Goal: Find specific page/section: Find specific page/section

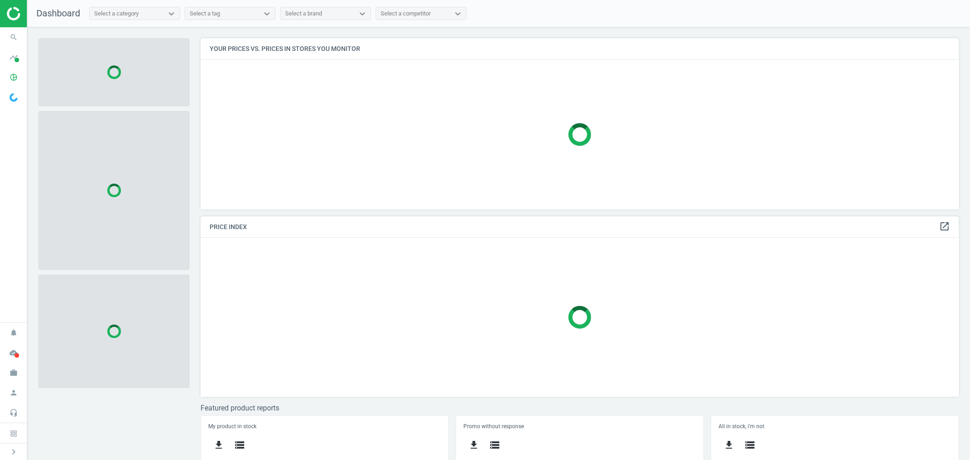
scroll to position [187, 767]
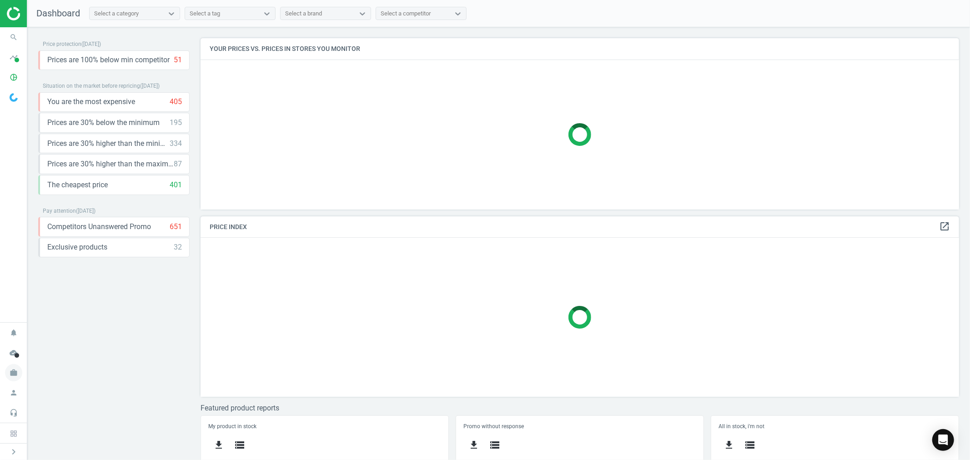
click at [19, 373] on icon "work" at bounding box center [13, 372] width 17 height 17
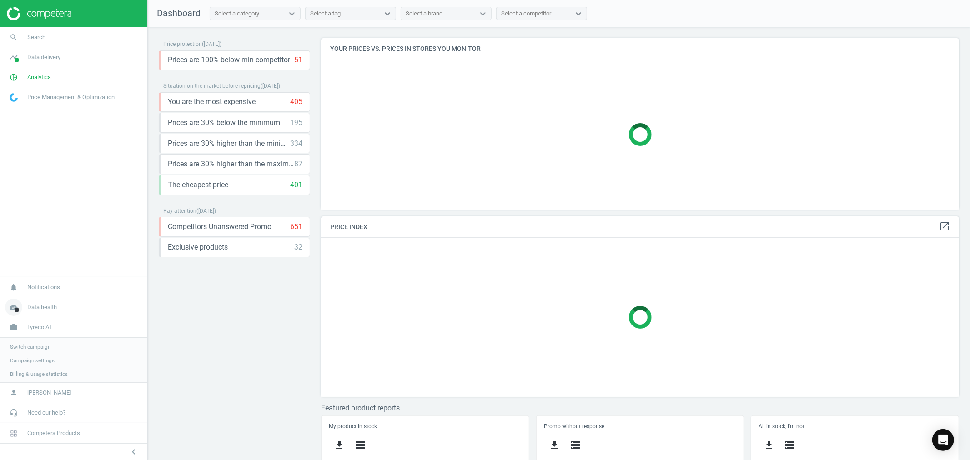
scroll to position [5, 5]
click at [44, 343] on span "Switch campaign" at bounding box center [30, 345] width 40 height 7
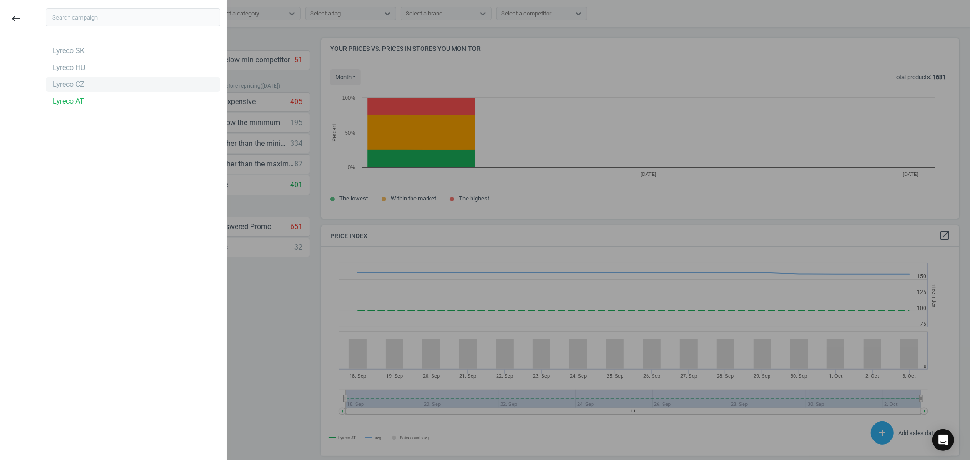
scroll to position [225, 647]
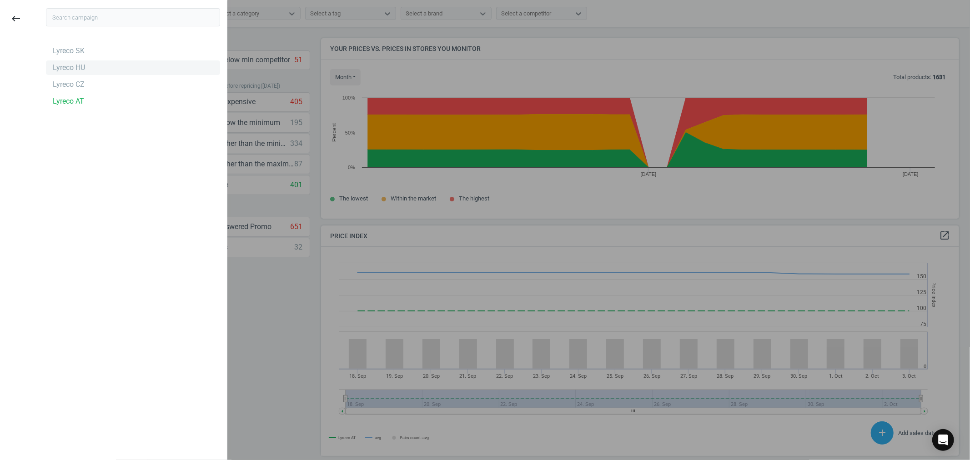
click at [75, 69] on div "Lyreco HU" at bounding box center [69, 68] width 32 height 10
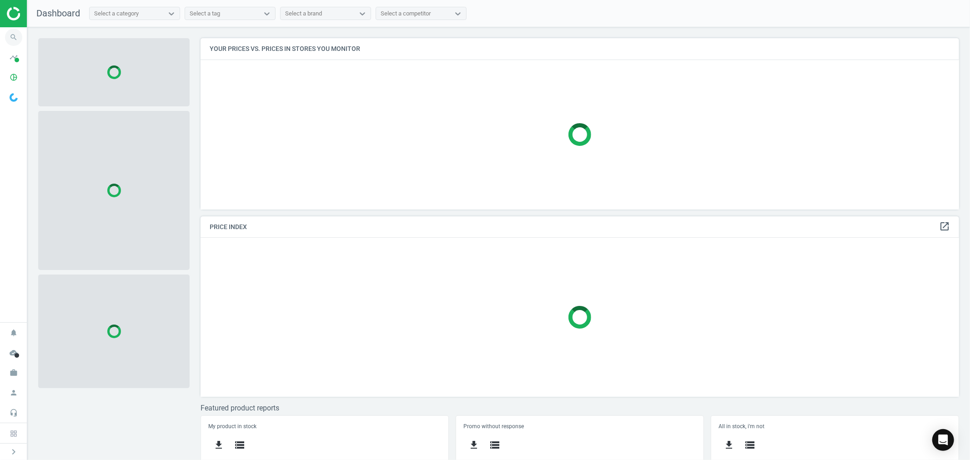
scroll to position [196, 767]
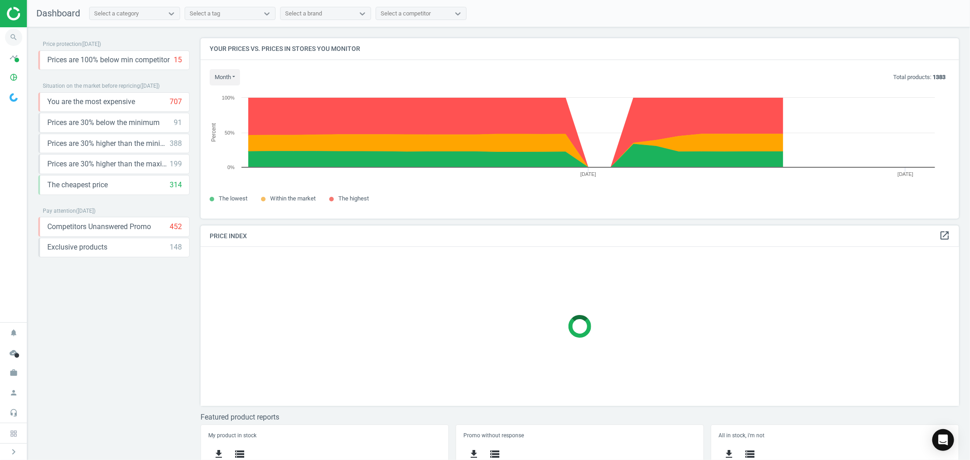
click at [11, 39] on icon "search" at bounding box center [13, 37] width 17 height 17
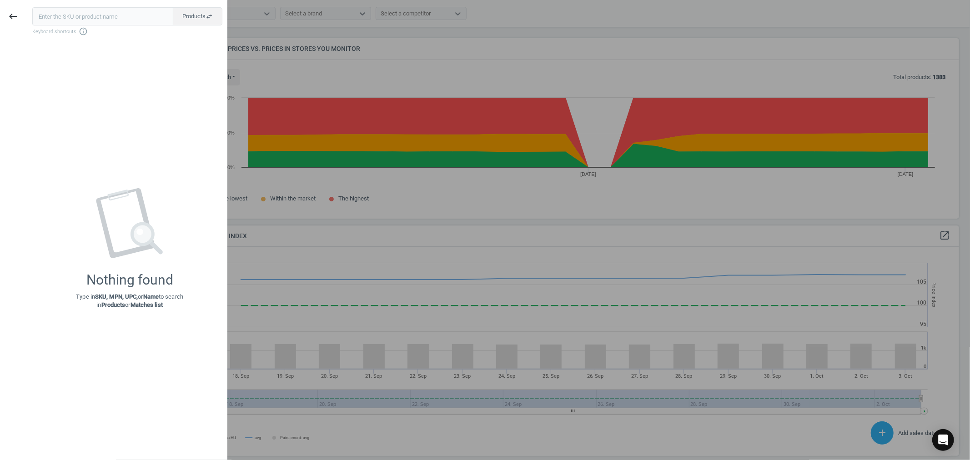
scroll to position [225, 767]
click at [76, 17] on input "text" at bounding box center [102, 16] width 141 height 18
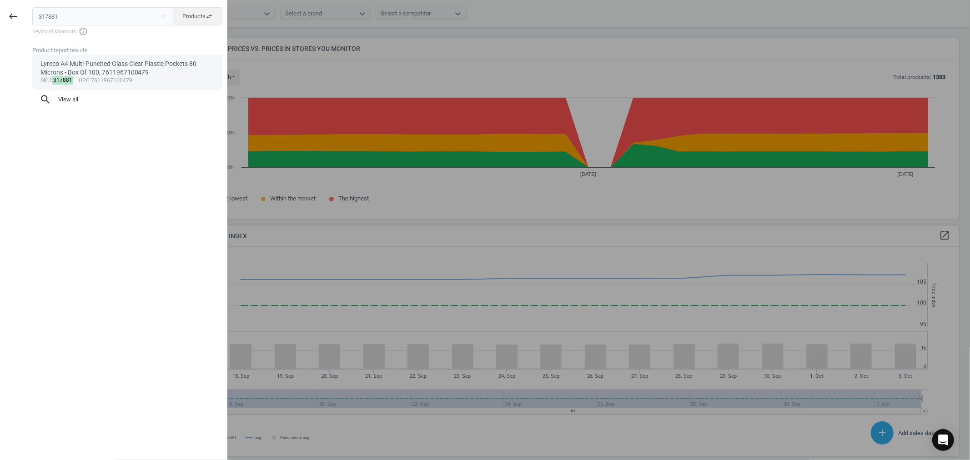
type input "317881"
click at [149, 76] on div "Lyreco A4 Multi-Punched Glass Clear Plastic Pockets 80 Microns - Box Of 100, 76…" at bounding box center [127, 69] width 174 height 18
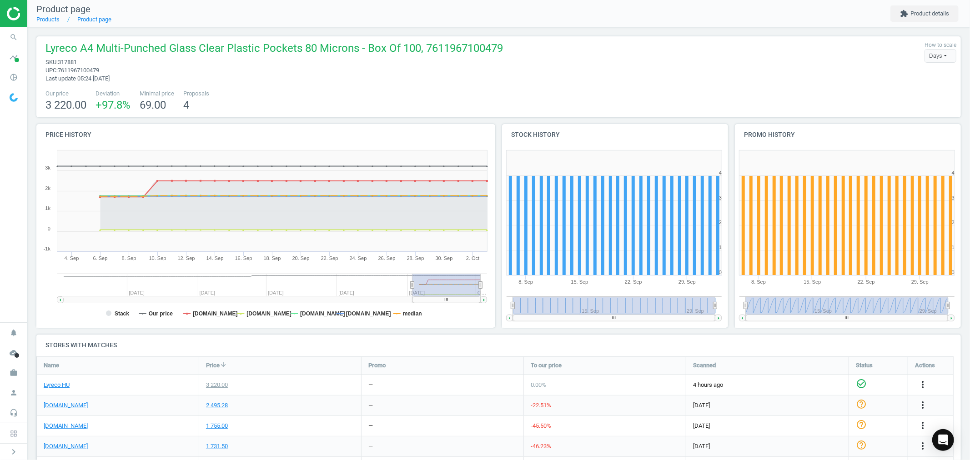
scroll to position [44, 0]
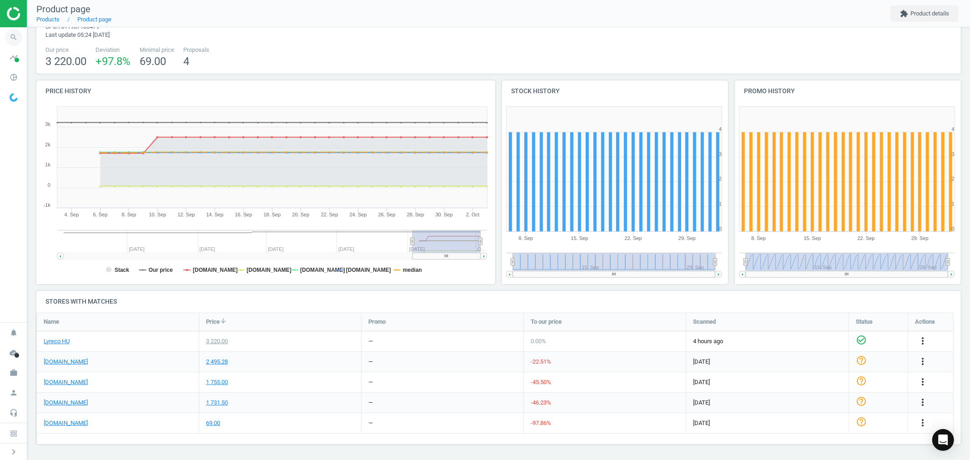
click at [20, 37] on icon "search" at bounding box center [13, 37] width 17 height 17
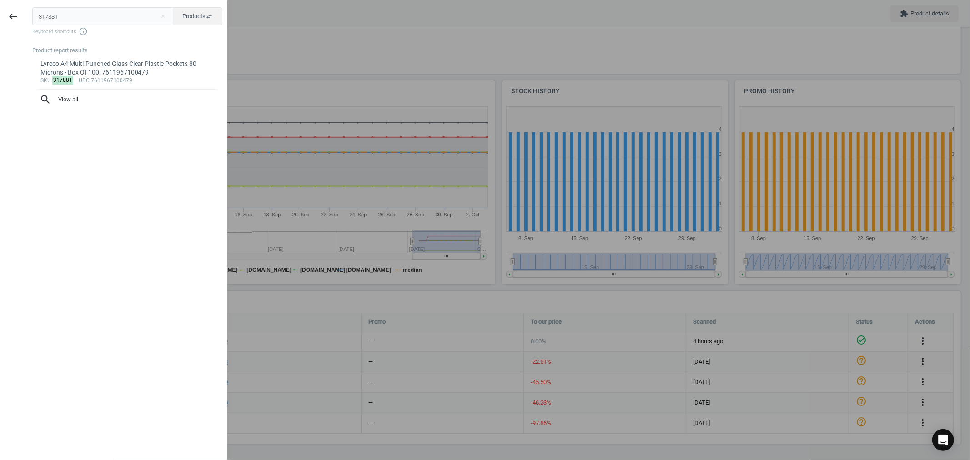
drag, startPoint x: 94, startPoint y: 15, endPoint x: 39, endPoint y: 16, distance: 54.6
click at [39, 16] on input "317881" at bounding box center [102, 16] width 141 height 18
type input "1982247"
click at [106, 68] on div "Multitech Paper, A5, 80gsm, Ream Of 500 Sheets, 4011937001059" at bounding box center [127, 69] width 174 height 18
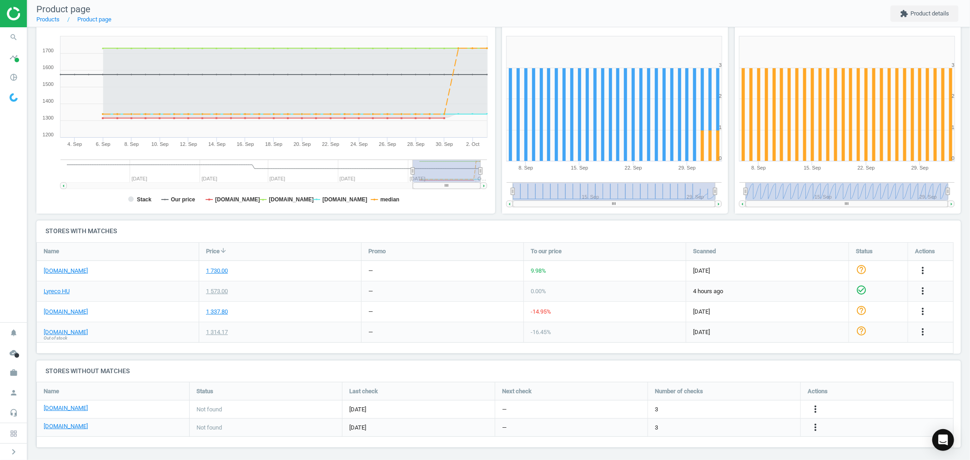
scroll to position [117, 0]
